Goal: Transaction & Acquisition: Purchase product/service

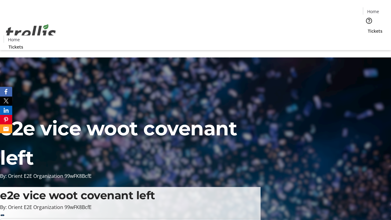
click at [368, 28] on span "Tickets" at bounding box center [375, 31] width 15 height 6
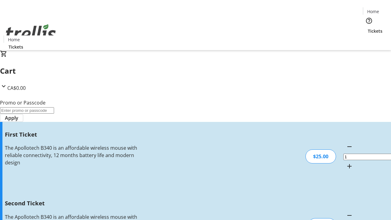
type input "2"
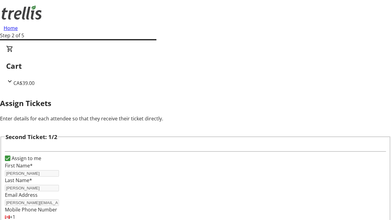
type input "[PERSON_NAME]"
type input "[PERSON_NAME][EMAIL_ADDRESS][DOMAIN_NAME]"
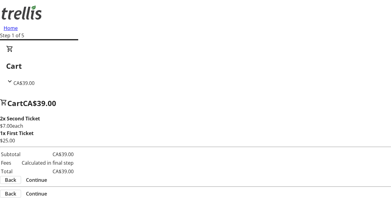
click at [47, 181] on span "Continue" at bounding box center [36, 179] width 21 height 7
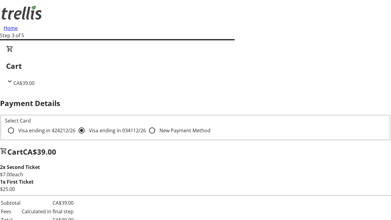
click at [17, 124] on input "Visa ending in 4242 12/26" at bounding box center [11, 130] width 12 height 12
radio input "true"
